Goal: Navigation & Orientation: Find specific page/section

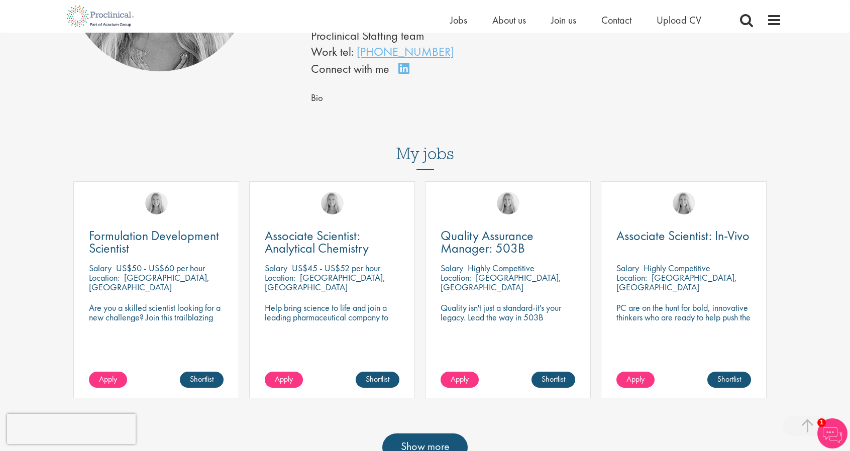
scroll to position [302, 0]
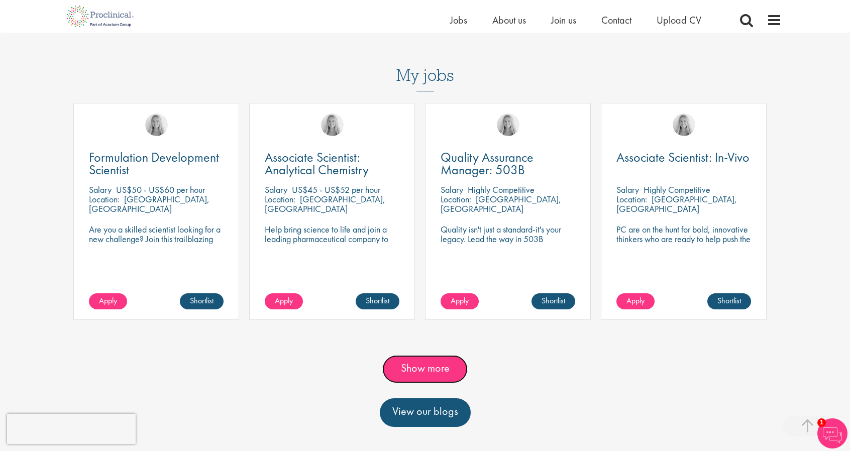
click at [445, 355] on link "Show more" at bounding box center [425, 369] width 85 height 28
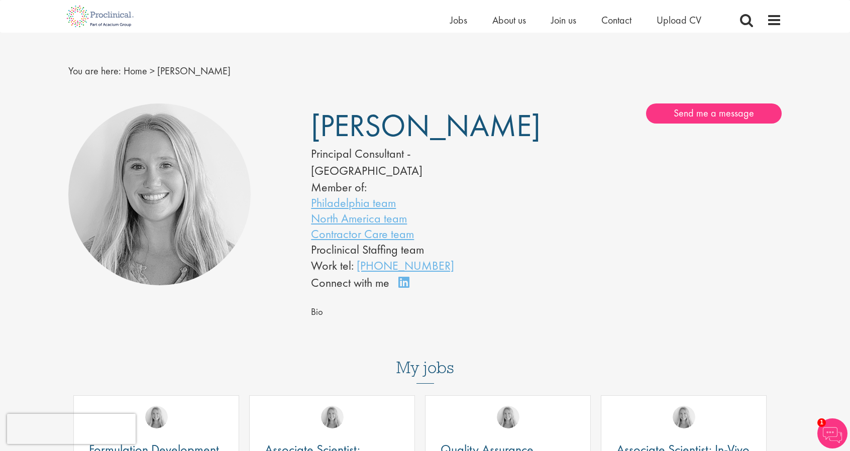
scroll to position [0, 0]
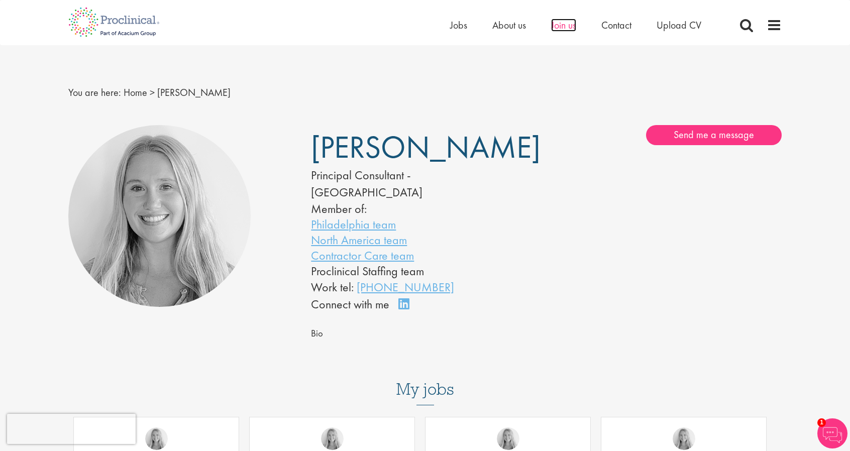
click at [569, 27] on span "Join us" at bounding box center [563, 25] width 25 height 13
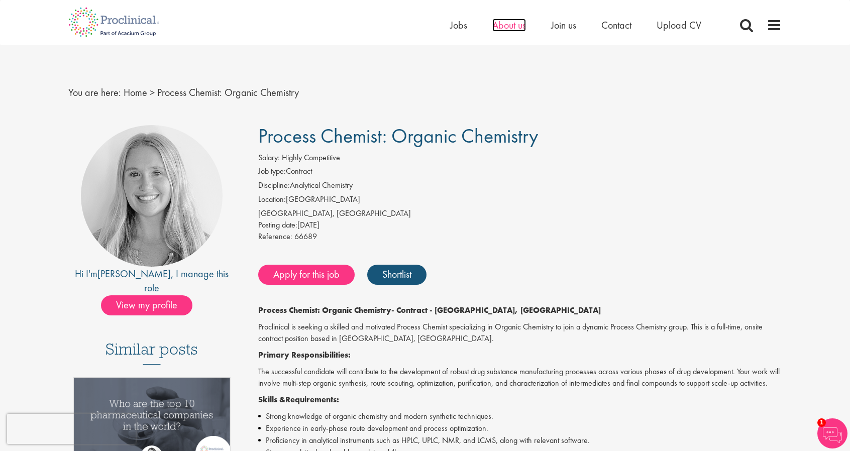
click at [514, 24] on span "About us" at bounding box center [510, 25] width 34 height 13
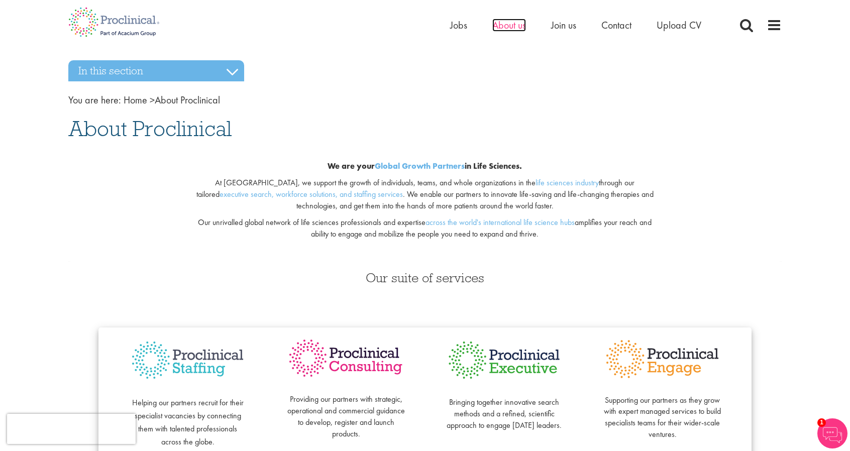
click at [505, 21] on span "About us" at bounding box center [510, 25] width 34 height 13
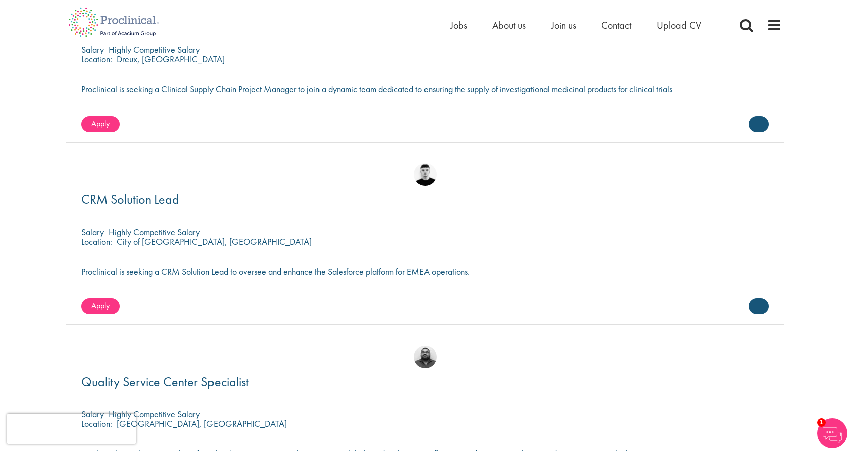
scroll to position [1709, 0]
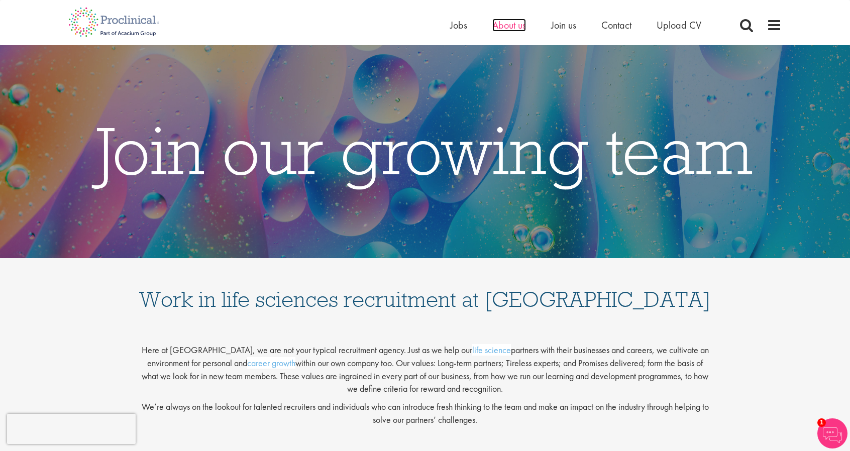
click at [515, 23] on span "About us" at bounding box center [510, 25] width 34 height 13
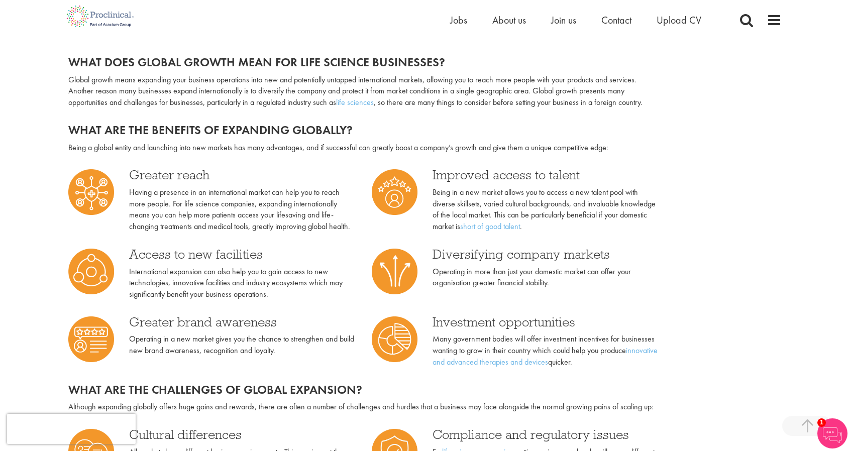
scroll to position [302, 0]
